Goal: Task Accomplishment & Management: Use online tool/utility

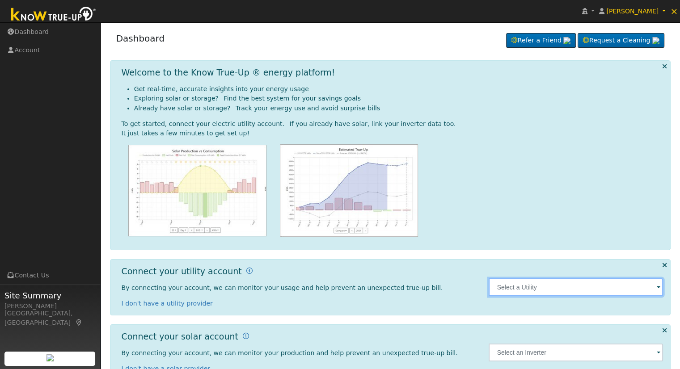
click at [524, 288] on input "text" at bounding box center [576, 288] width 174 height 18
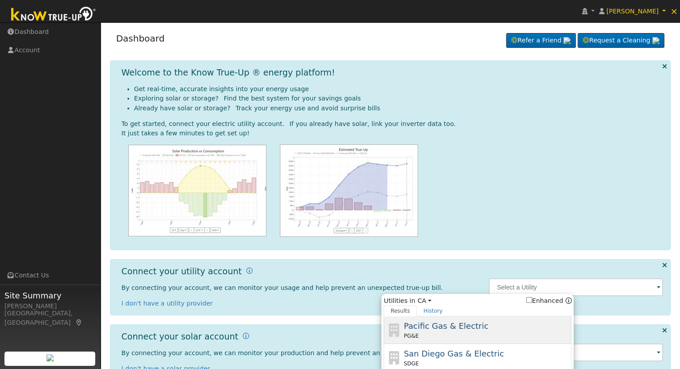
click at [503, 333] on div "PG&E" at bounding box center [487, 336] width 166 height 8
type input "PG&E"
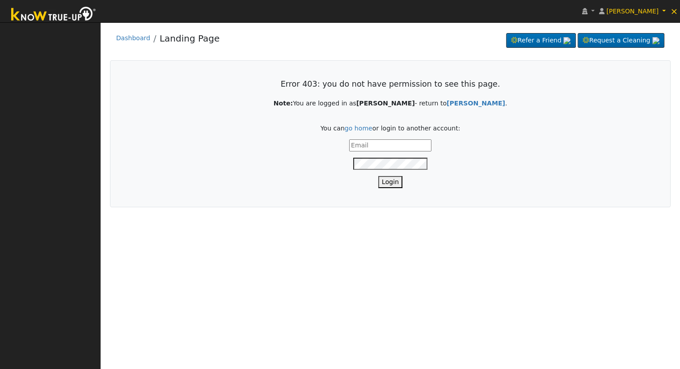
click at [381, 144] on input "text" at bounding box center [390, 145] width 82 height 12
type input "ericc@solarnegotiators.com"
click at [380, 186] on button "Login" at bounding box center [390, 182] width 24 height 12
click at [384, 182] on button "Login" at bounding box center [390, 182] width 24 height 12
